Goal: Task Accomplishment & Management: Manage account settings

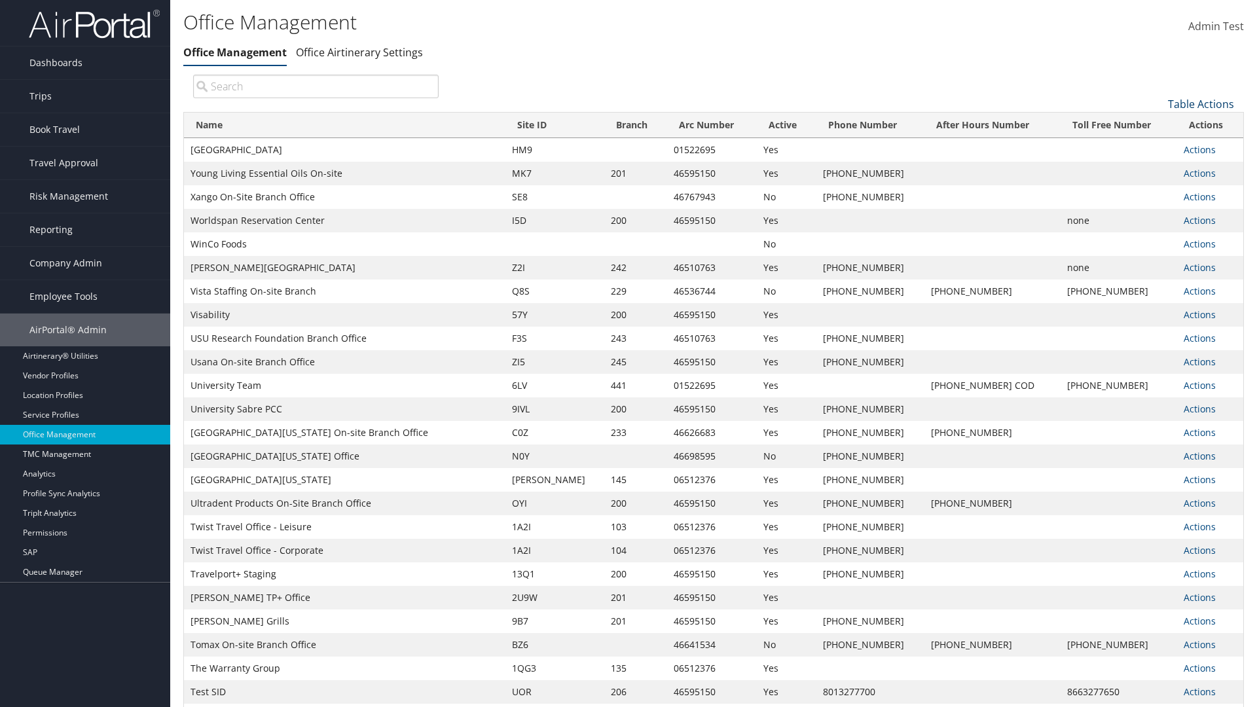
click at [1201, 103] on link "Table Actions" at bounding box center [1201, 104] width 66 height 14
click at [1157, 168] on link "Page Length" at bounding box center [1157, 169] width 172 height 22
click at [1157, 147] on link "25" at bounding box center [1157, 148] width 172 height 22
click at [1201, 103] on link "Table Actions" at bounding box center [1201, 104] width 66 height 14
click at [1157, 170] on link "50" at bounding box center [1157, 170] width 172 height 22
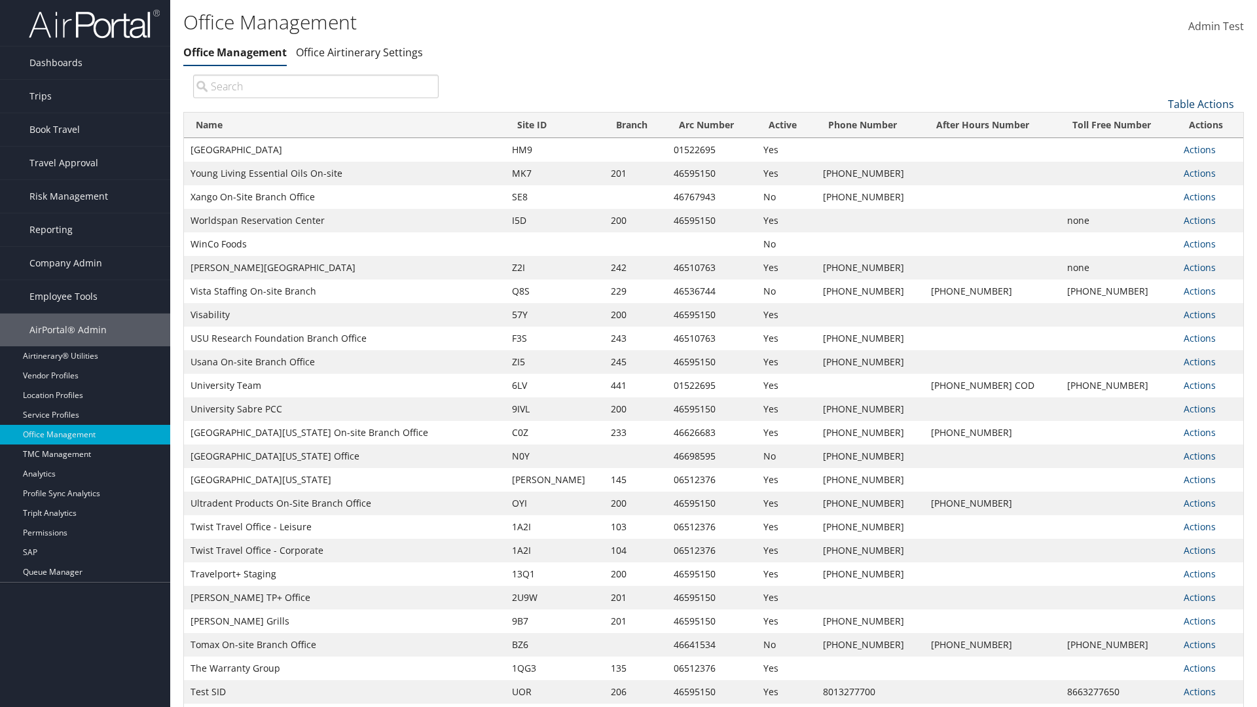
click at [1201, 103] on link "Table Actions" at bounding box center [1201, 104] width 66 height 14
click at [1157, 168] on link "Page Length" at bounding box center [1157, 169] width 172 height 22
click at [1157, 192] on link "100" at bounding box center [1157, 192] width 172 height 22
click at [1201, 103] on link "Table Actions" at bounding box center [1201, 104] width 66 height 14
click at [1157, 146] on link "Column Visibility" at bounding box center [1157, 147] width 172 height 22
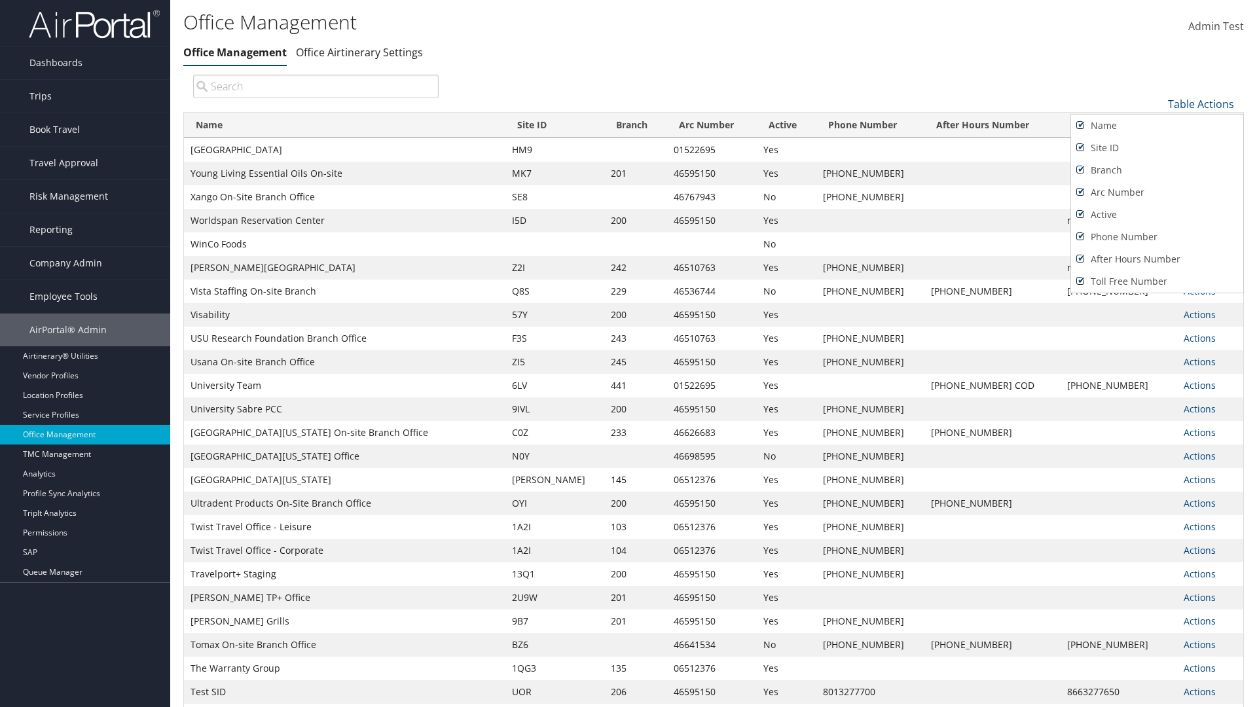
click at [1157, 125] on link "Name" at bounding box center [1157, 126] width 172 height 22
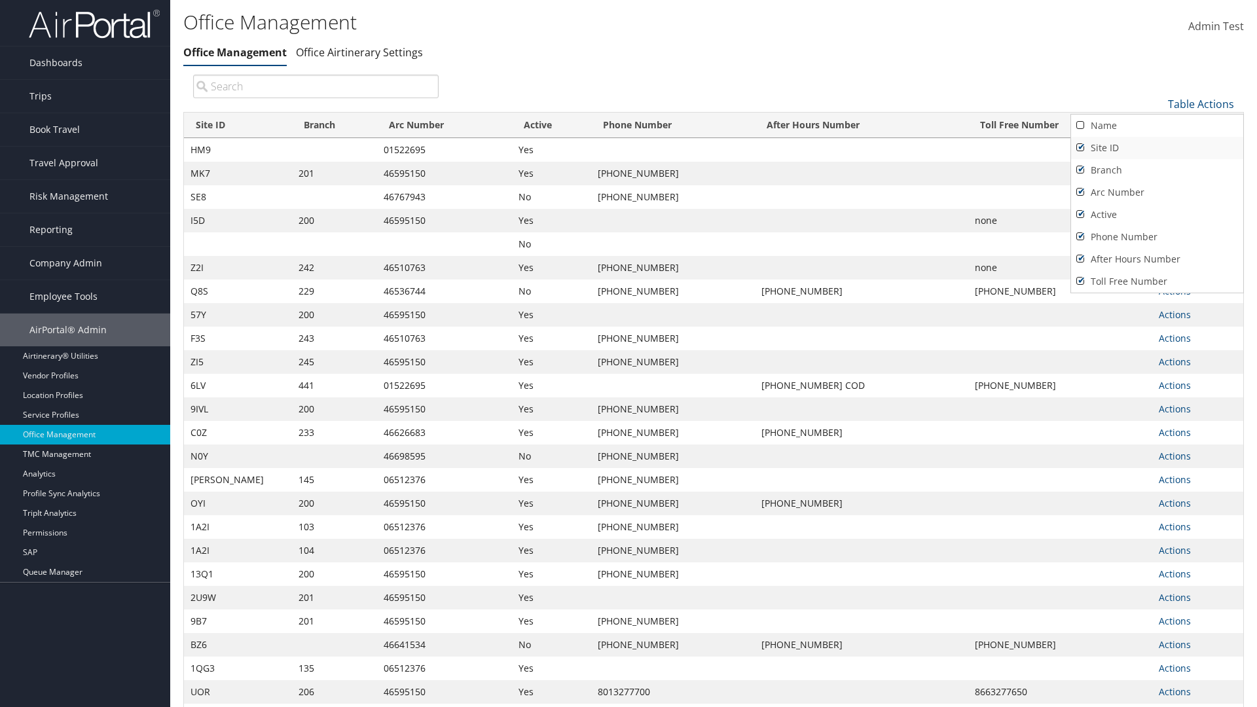
click at [1157, 147] on link "Site ID" at bounding box center [1157, 148] width 172 height 22
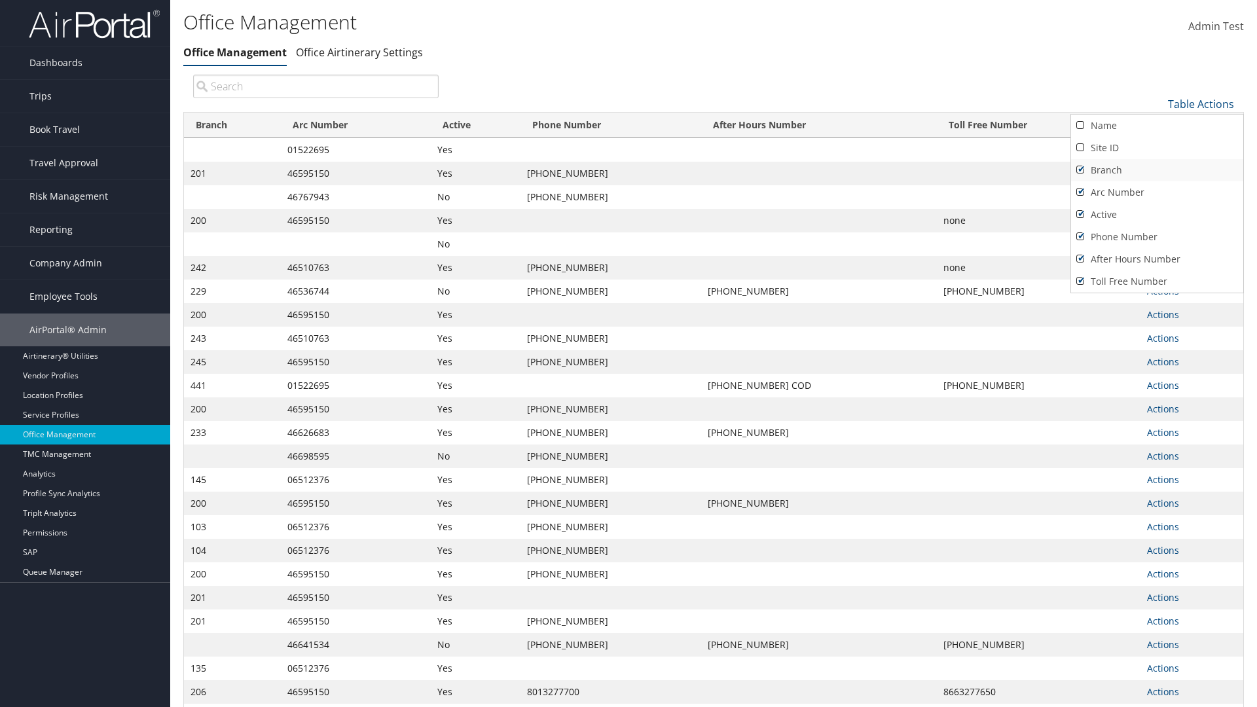
click at [1157, 170] on link "Branch" at bounding box center [1157, 170] width 172 height 22
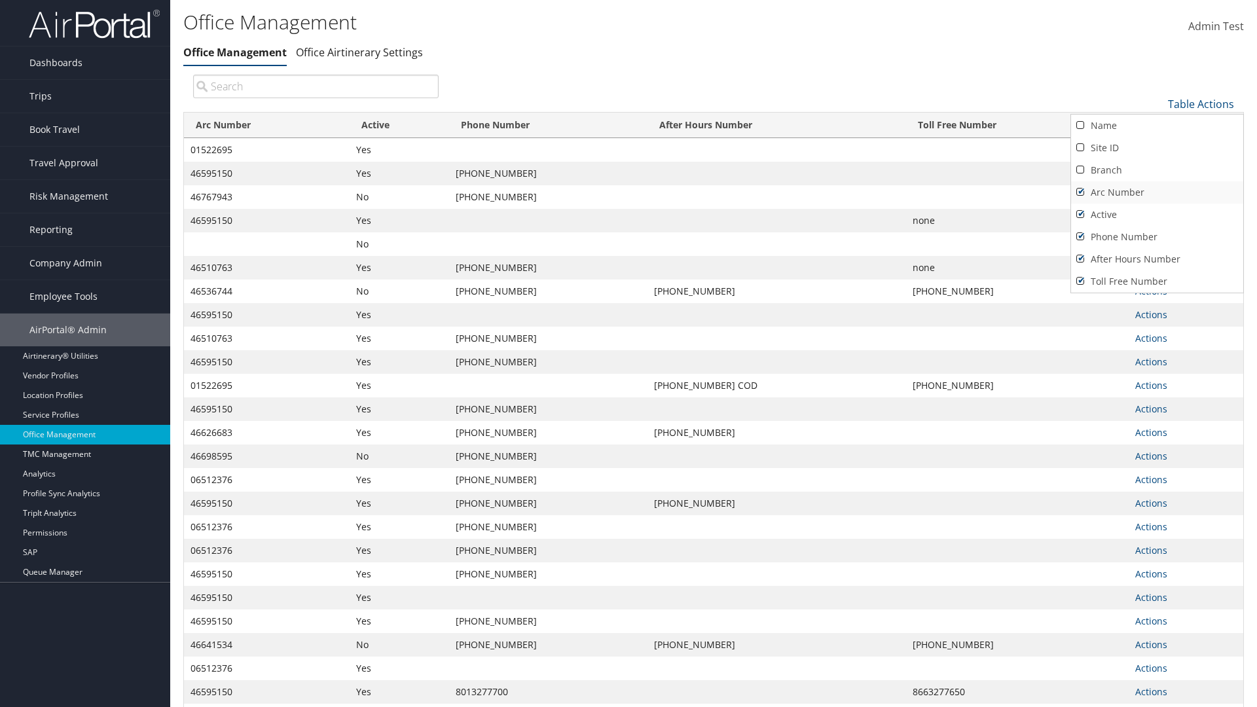
click at [1157, 192] on link "Arc Number" at bounding box center [1157, 192] width 172 height 22
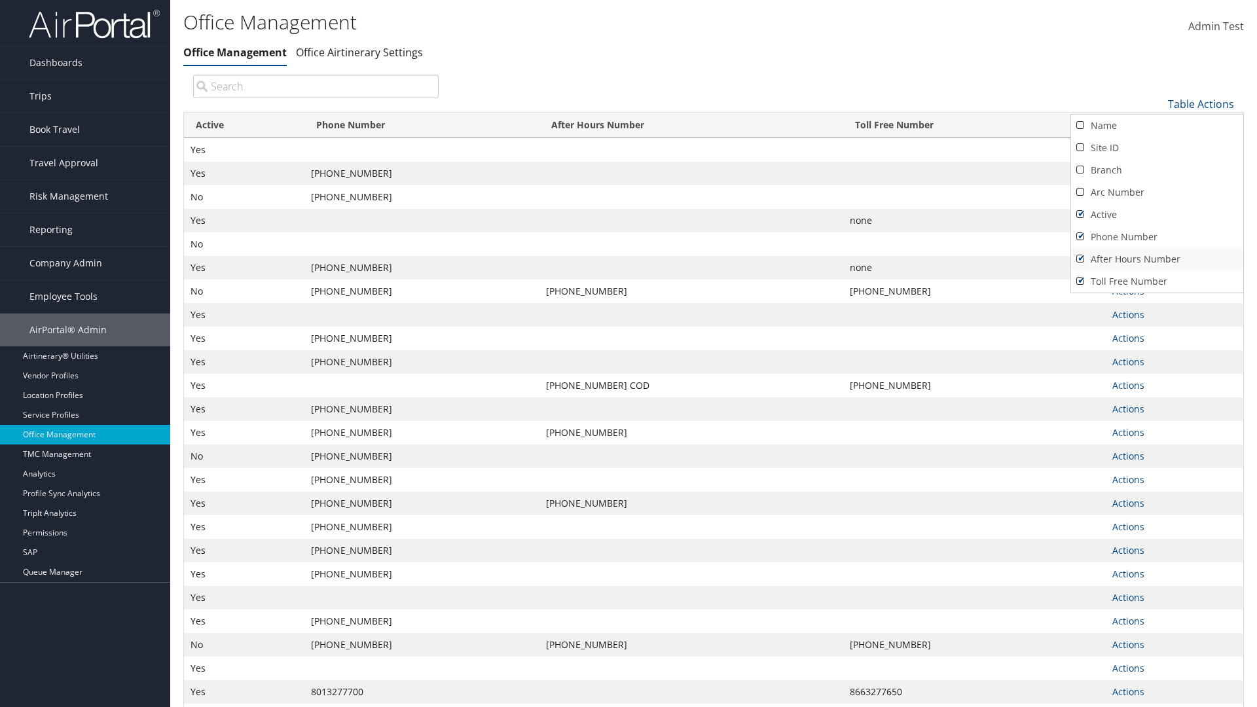
click at [1157, 259] on link "After Hours Number" at bounding box center [1157, 259] width 172 height 22
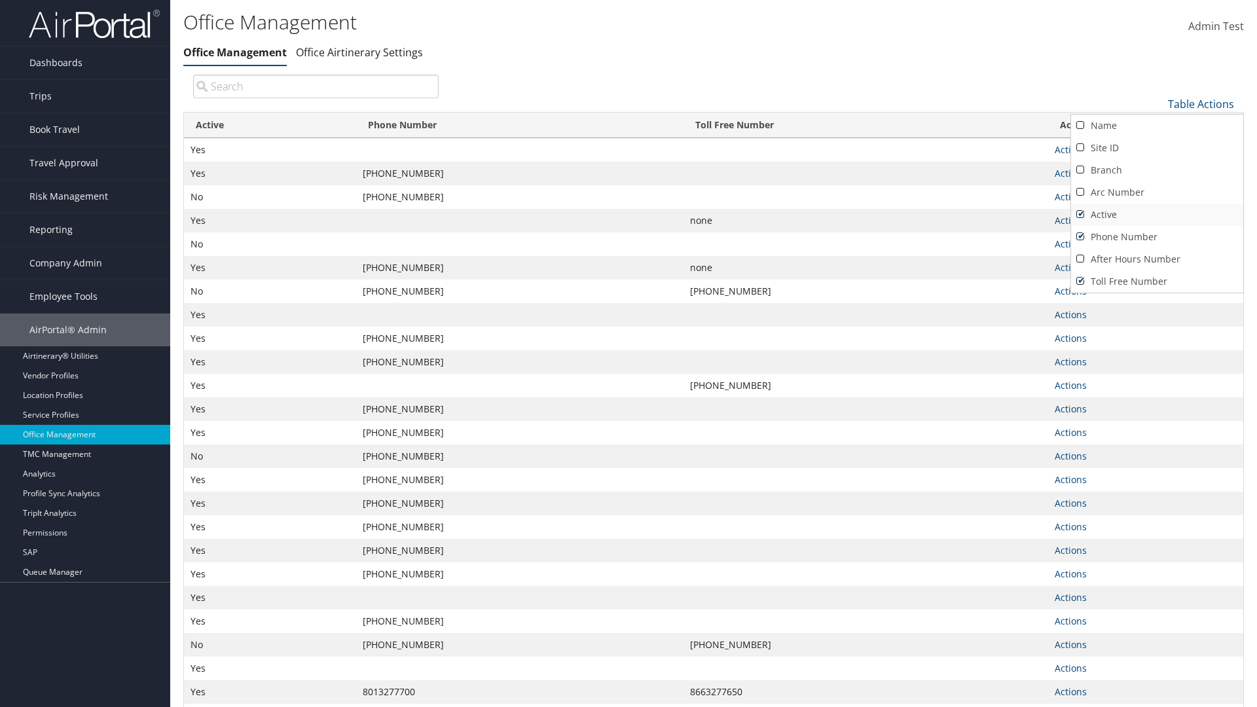
click at [1157, 214] on link "Active" at bounding box center [1157, 215] width 172 height 22
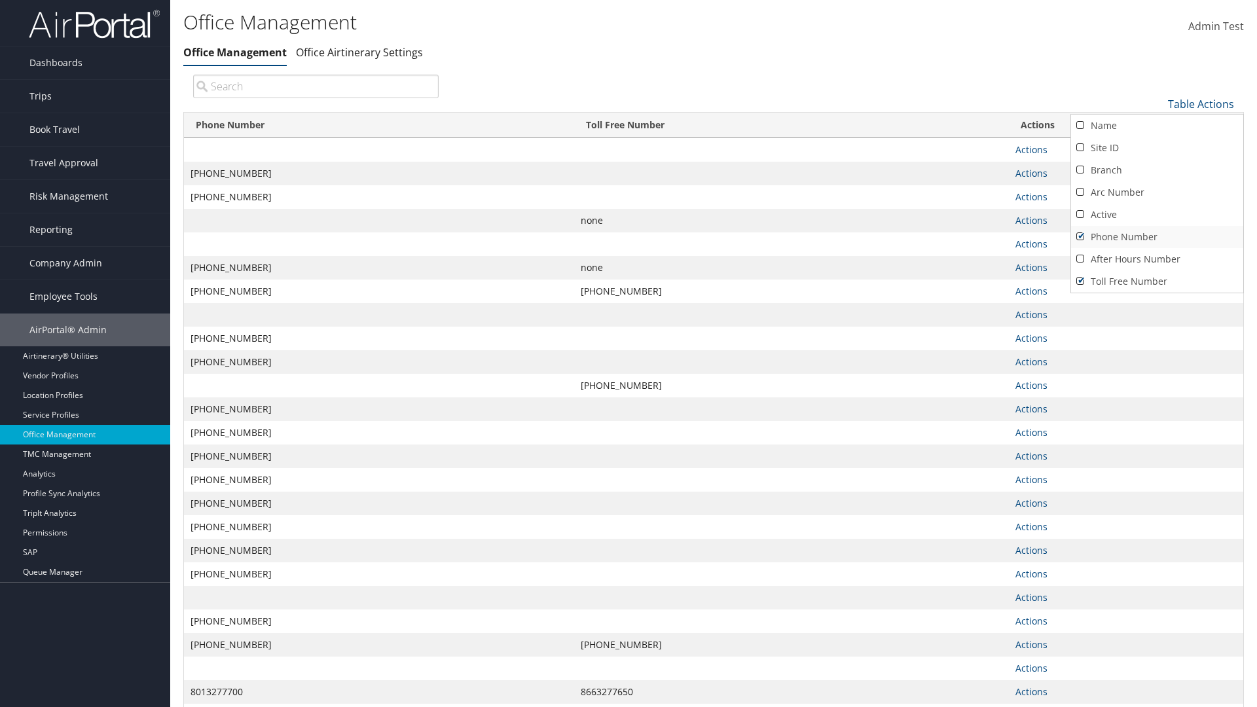
click at [1157, 236] on link "Phone Number" at bounding box center [1157, 237] width 172 height 22
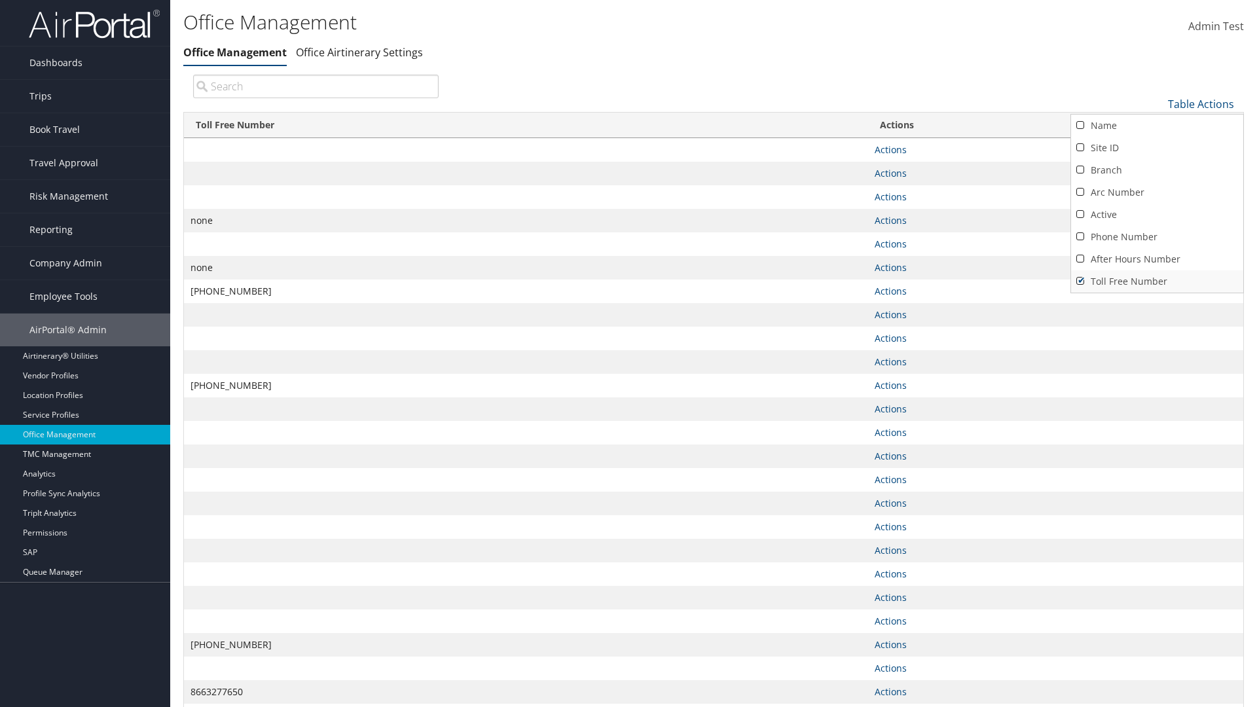
click at [1157, 281] on link "Toll Free Number" at bounding box center [1157, 281] width 172 height 22
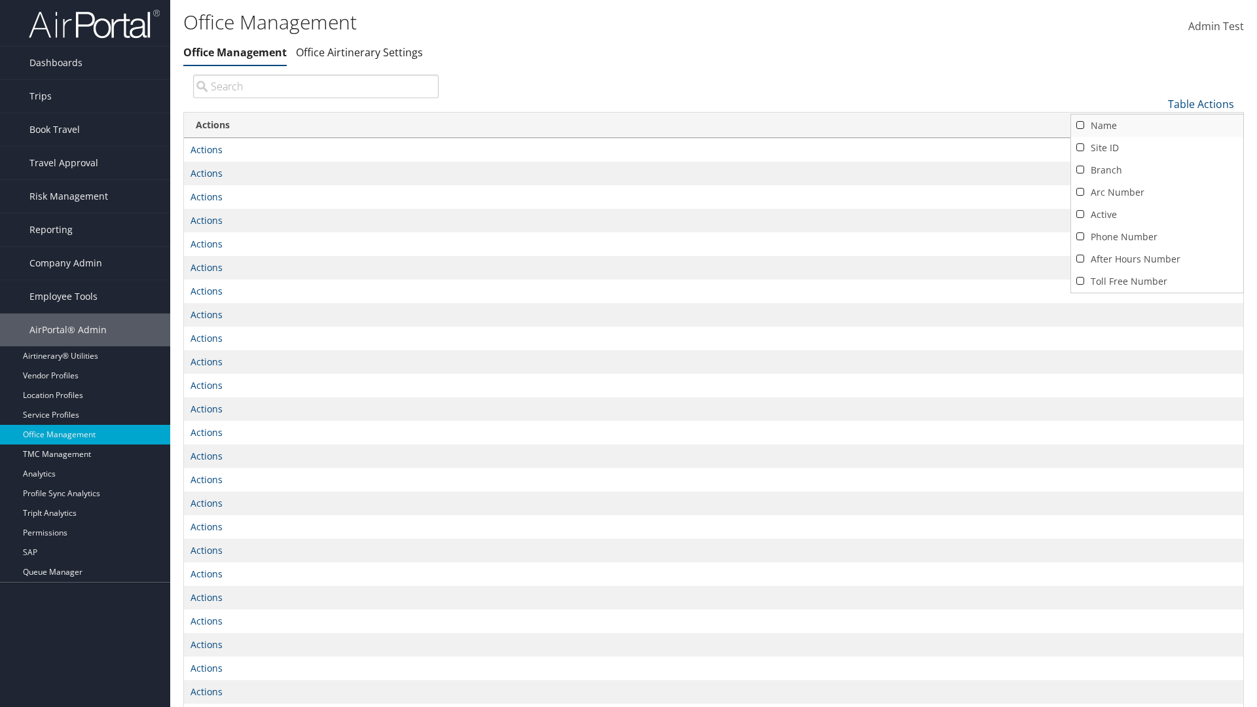
click at [1157, 125] on link "Name" at bounding box center [1157, 126] width 172 height 22
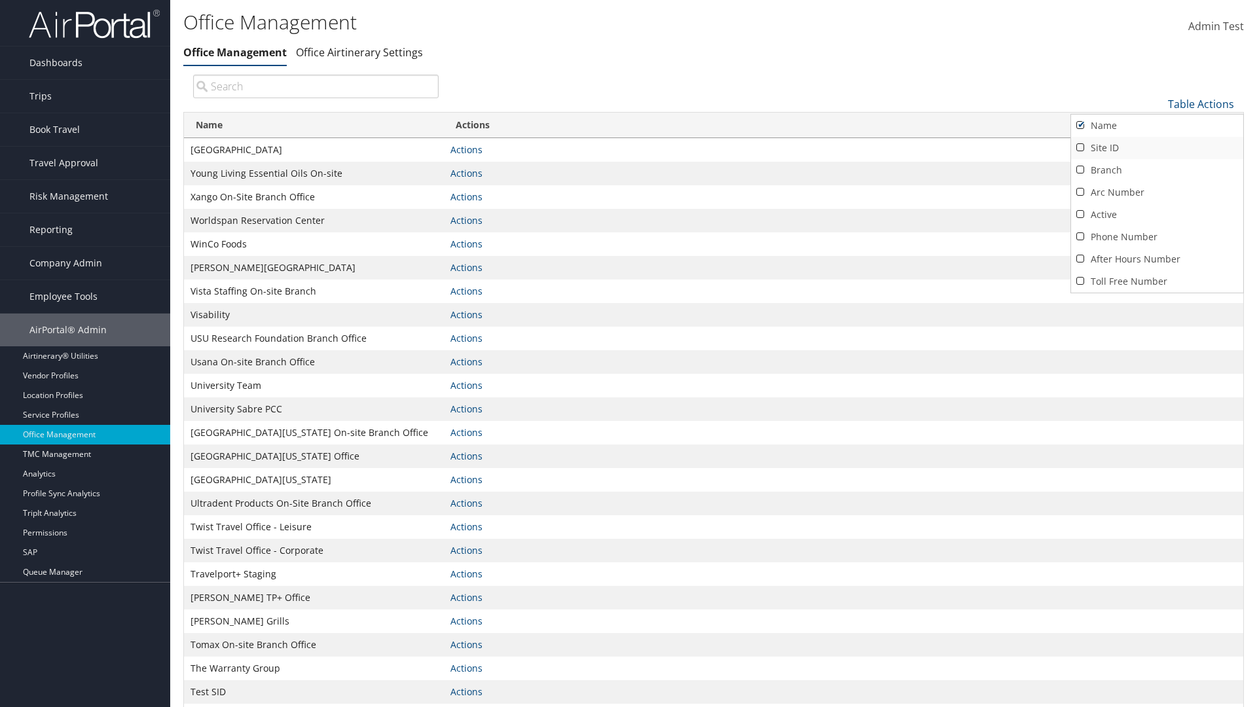
click at [1157, 147] on link "Site ID" at bounding box center [1157, 148] width 172 height 22
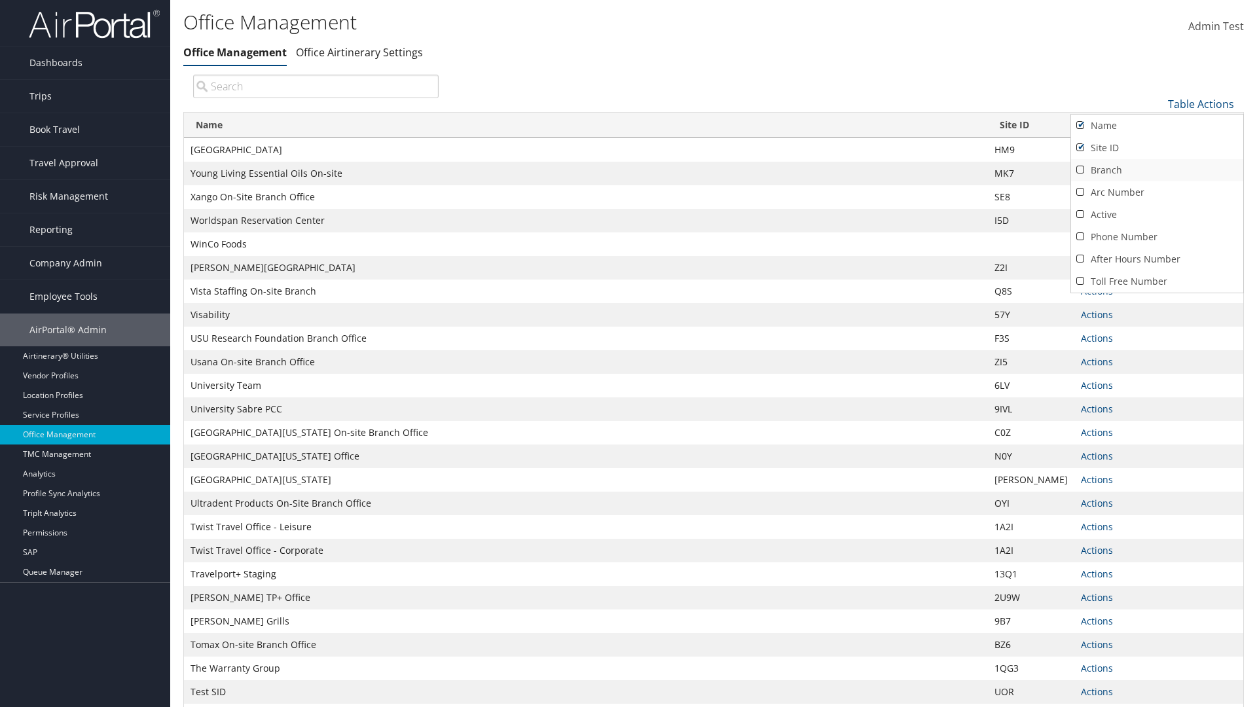
click at [1157, 170] on link "Branch" at bounding box center [1157, 170] width 172 height 22
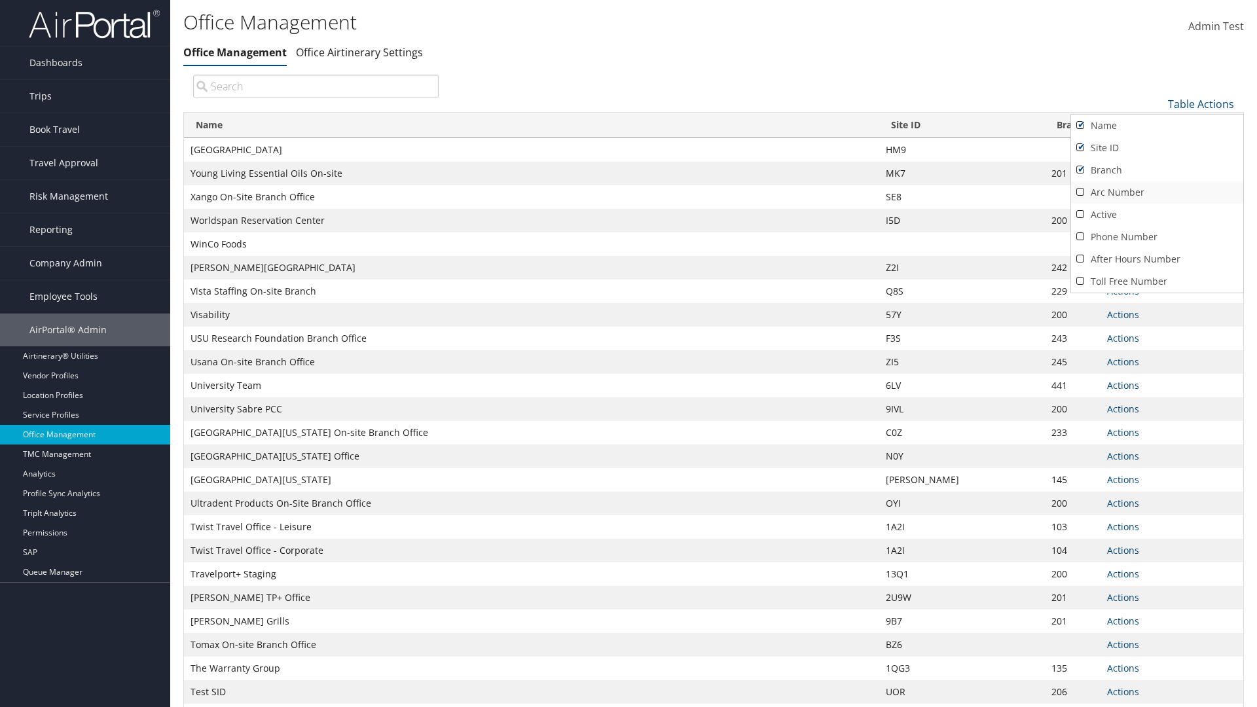
click at [1157, 192] on link "Arc Number" at bounding box center [1157, 192] width 172 height 22
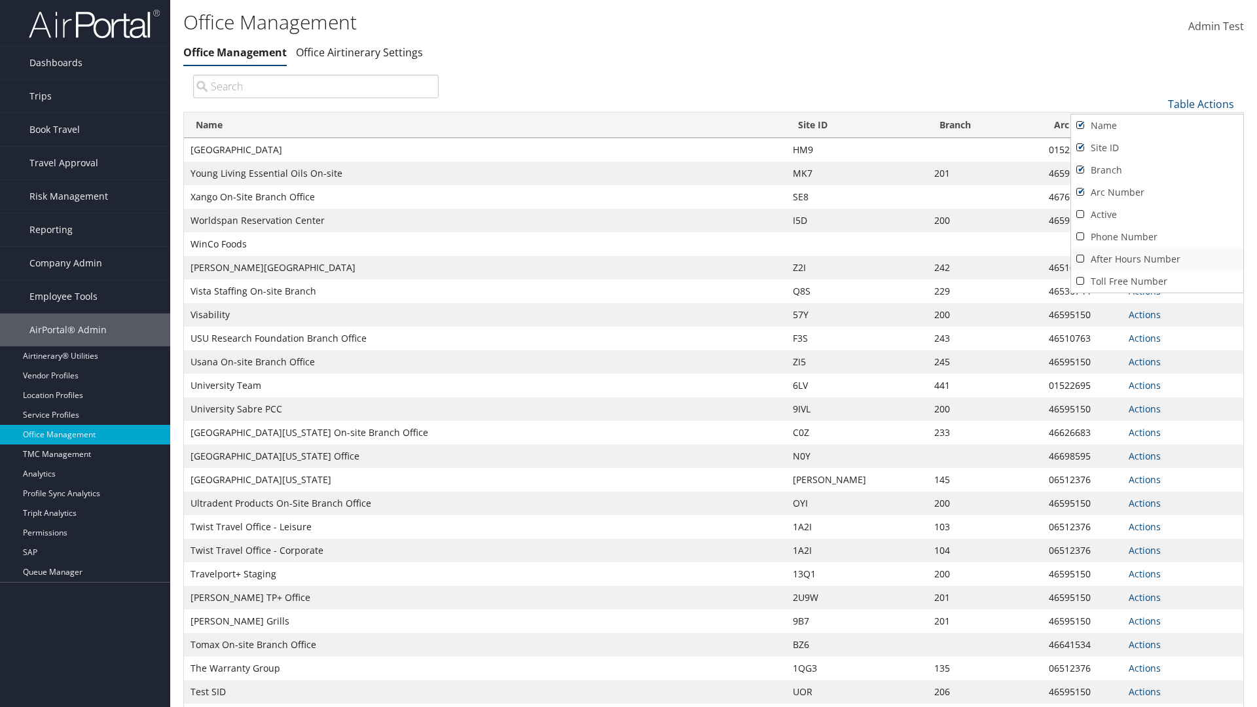
click at [1157, 259] on link "After Hours Number" at bounding box center [1157, 259] width 172 height 22
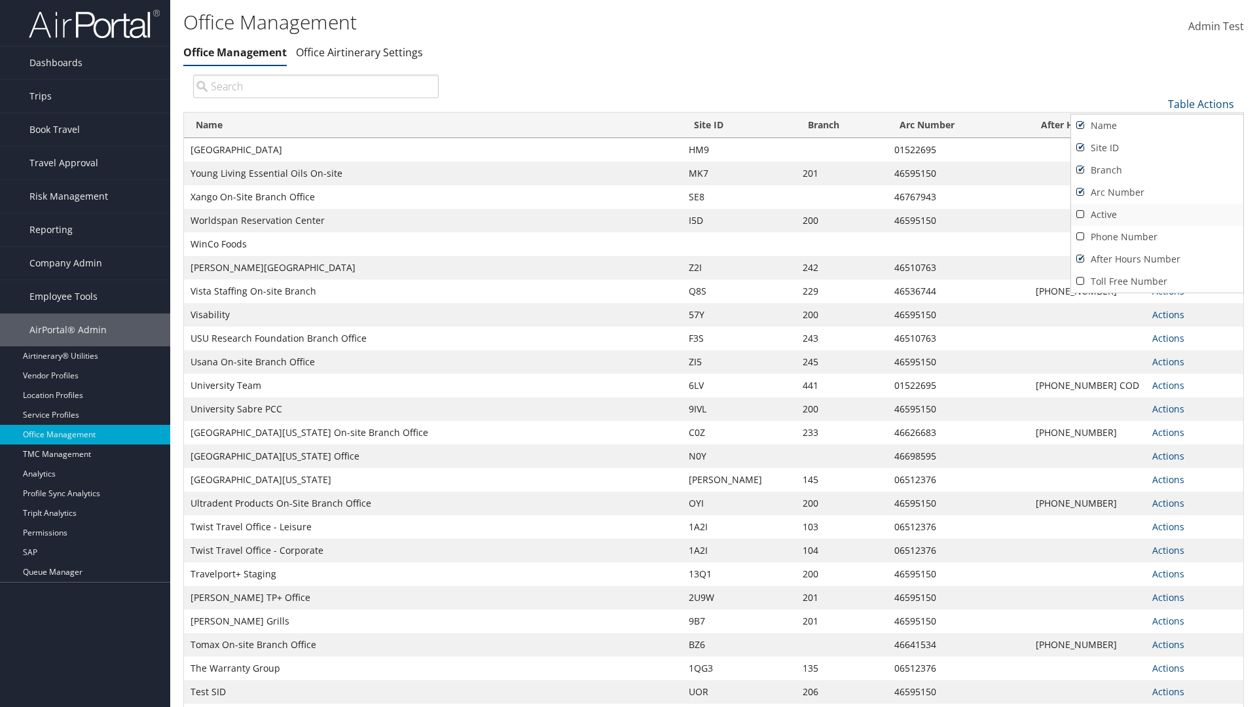
click at [1157, 214] on link "Active" at bounding box center [1157, 215] width 172 height 22
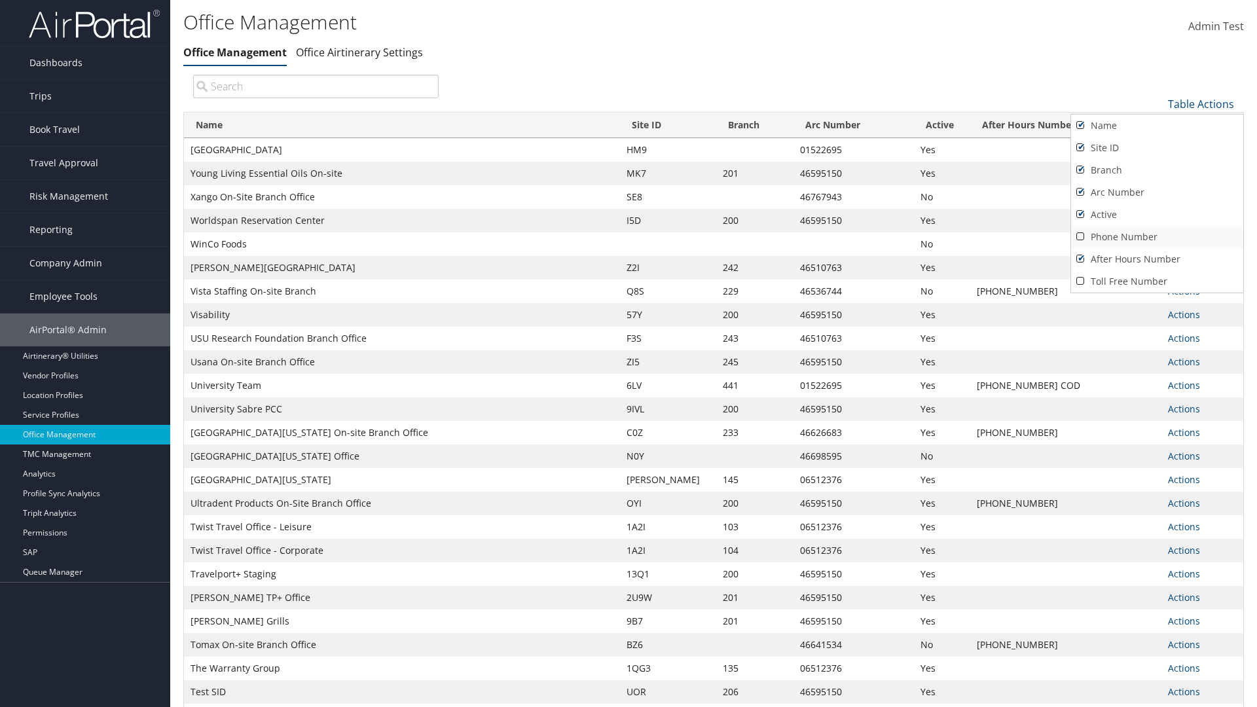
click at [1157, 236] on link "Phone Number" at bounding box center [1157, 237] width 172 height 22
